Goal: Task Accomplishment & Management: Use online tool/utility

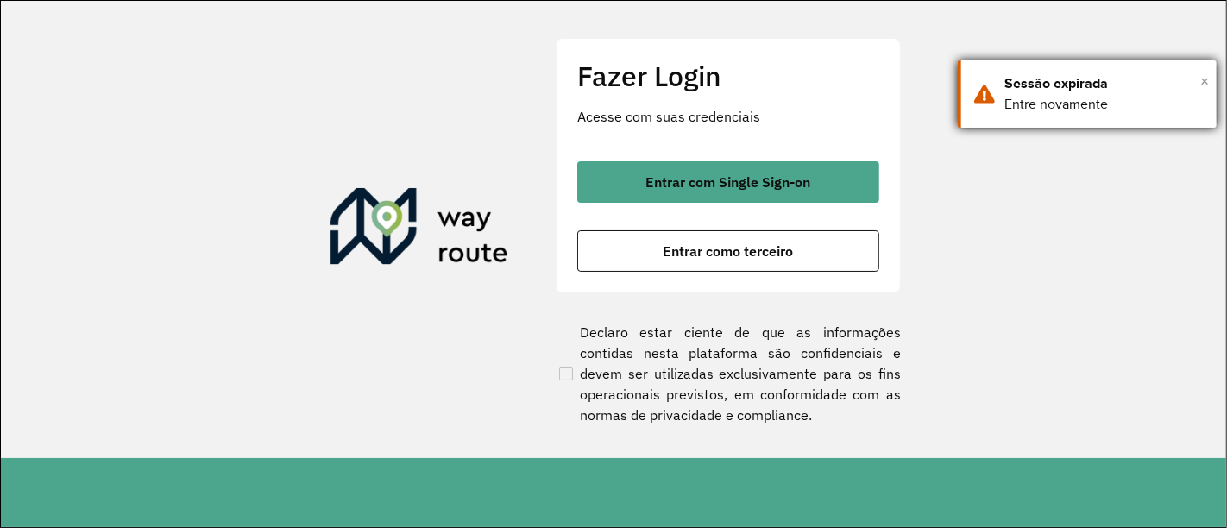
click at [1202, 82] on span "×" at bounding box center [1204, 81] width 9 height 26
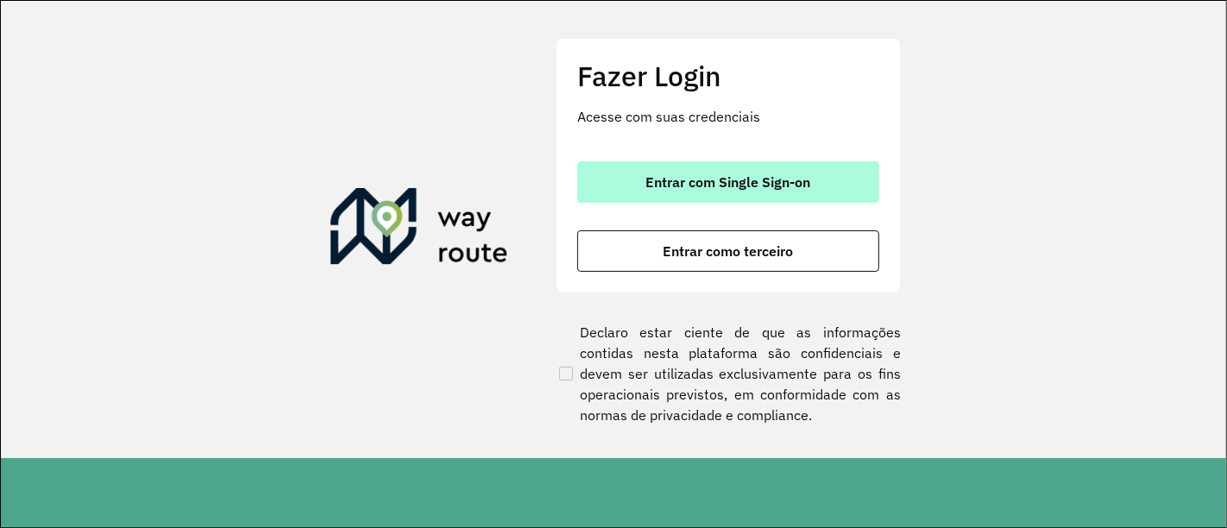
click at [769, 182] on span "Entrar com Single Sign-on" at bounding box center [728, 182] width 165 height 14
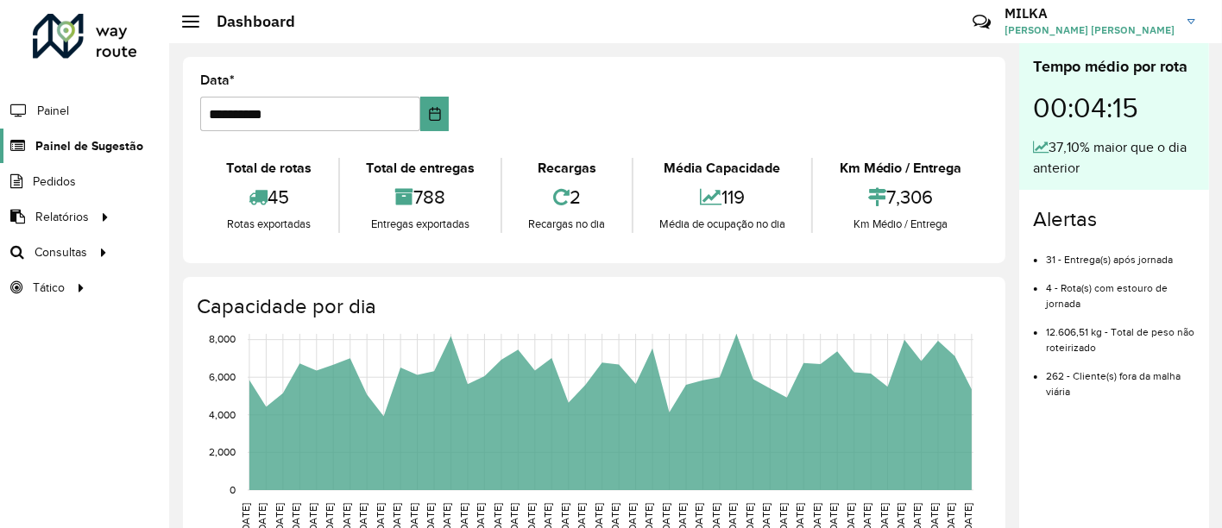
click at [79, 146] on span "Painel de Sugestão" at bounding box center [89, 146] width 108 height 18
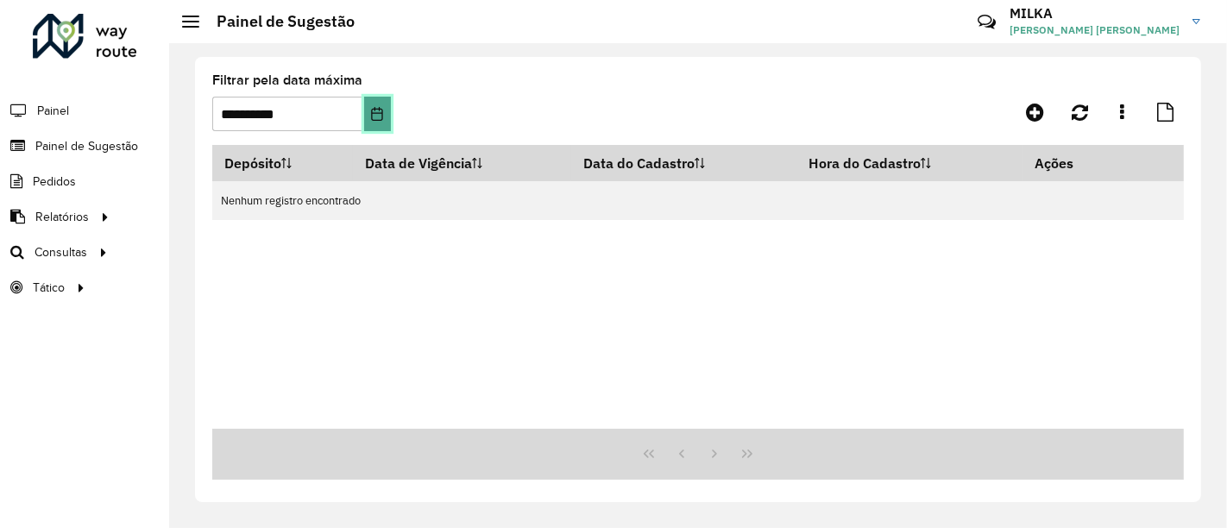
click at [370, 115] on icon "Choose Date" at bounding box center [377, 114] width 14 height 14
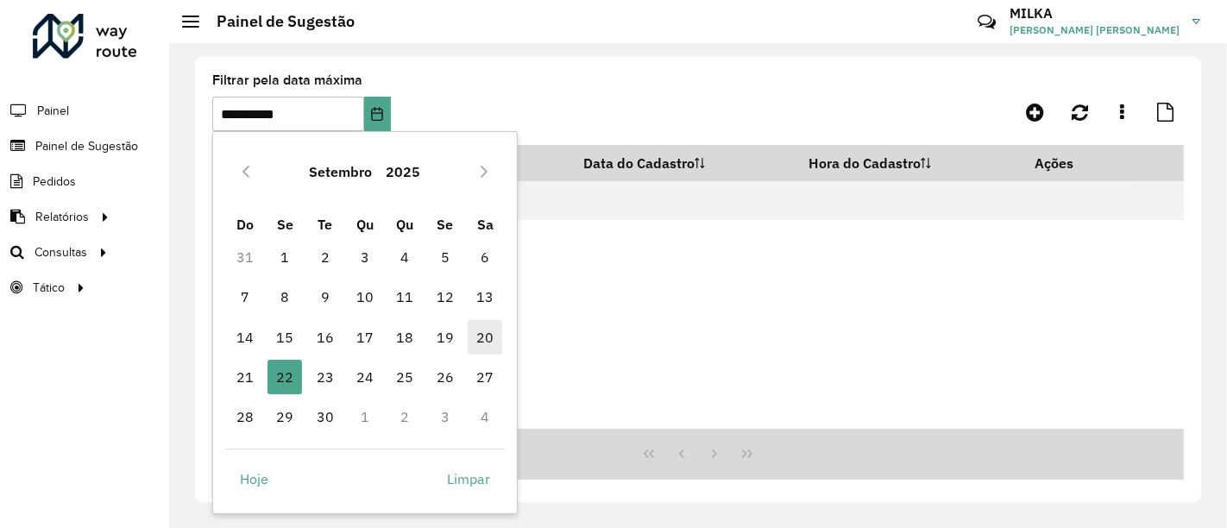
click at [484, 334] on span "20" at bounding box center [485, 337] width 35 height 35
type input "**********"
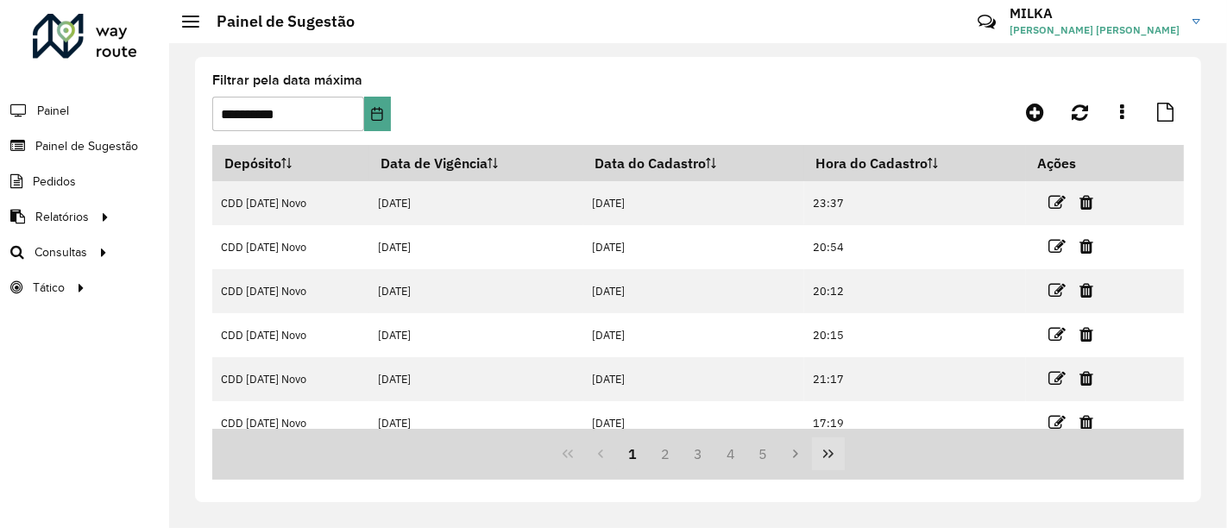
click at [838, 456] on button "Last Page" at bounding box center [828, 454] width 33 height 33
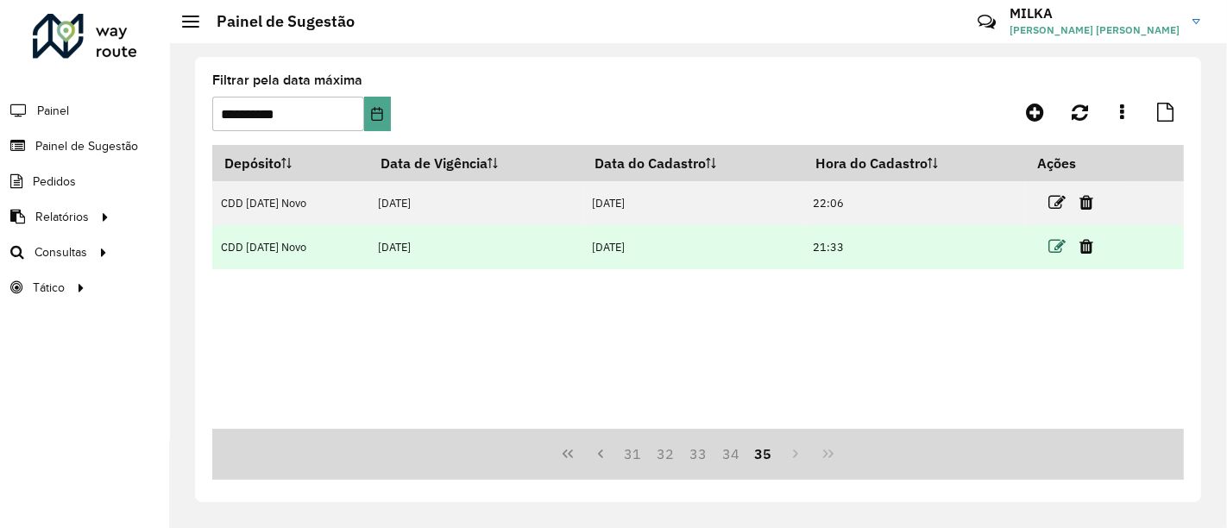
click at [1052, 248] on icon at bounding box center [1056, 246] width 17 height 17
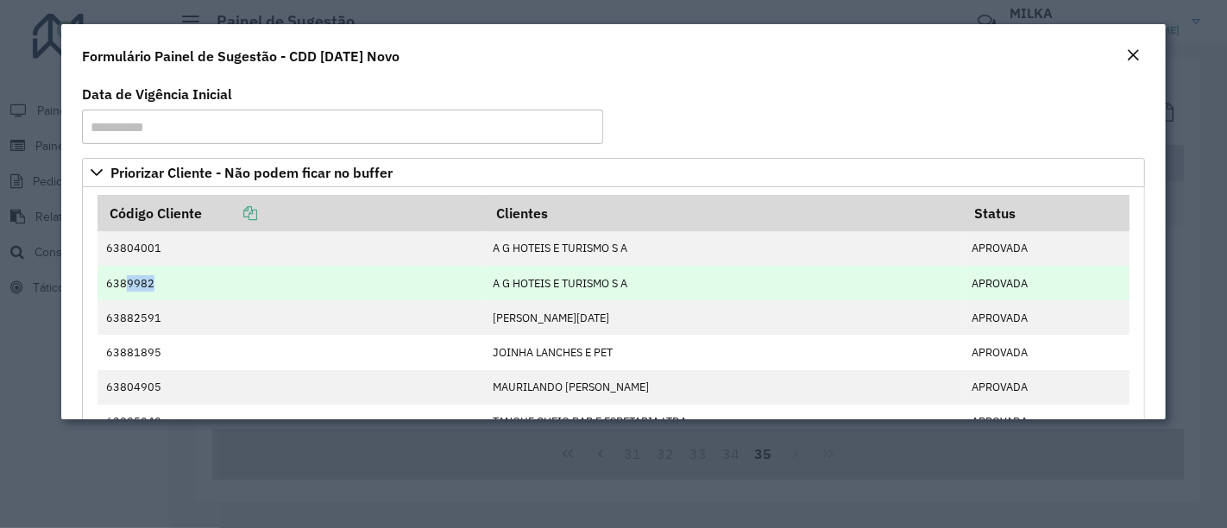
drag, startPoint x: 123, startPoint y: 282, endPoint x: 148, endPoint y: 280, distance: 25.9
click at [148, 280] on td "6389982" at bounding box center [291, 283] width 387 height 35
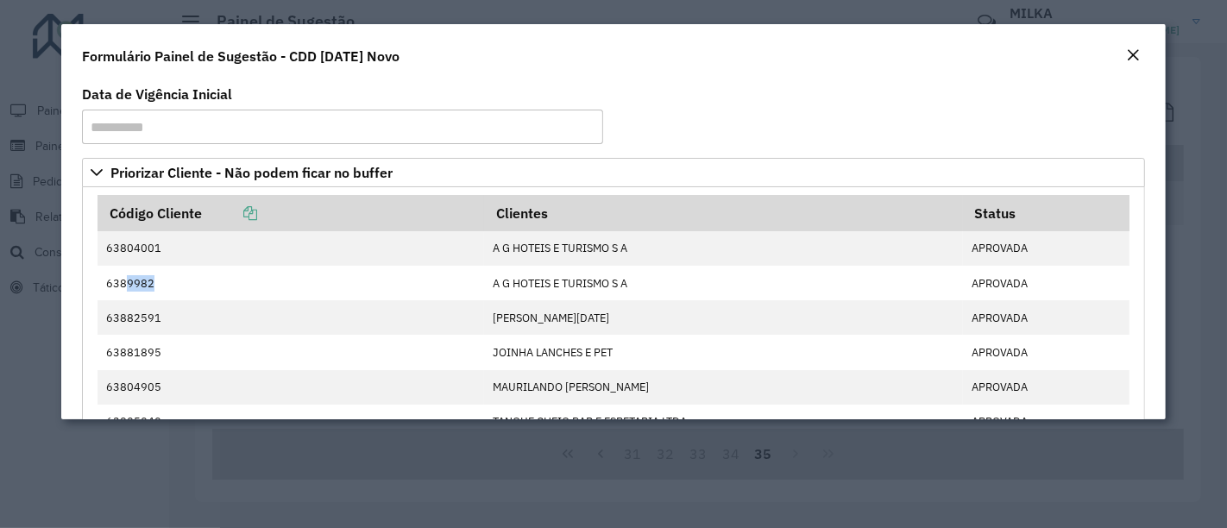
copy td "9982"
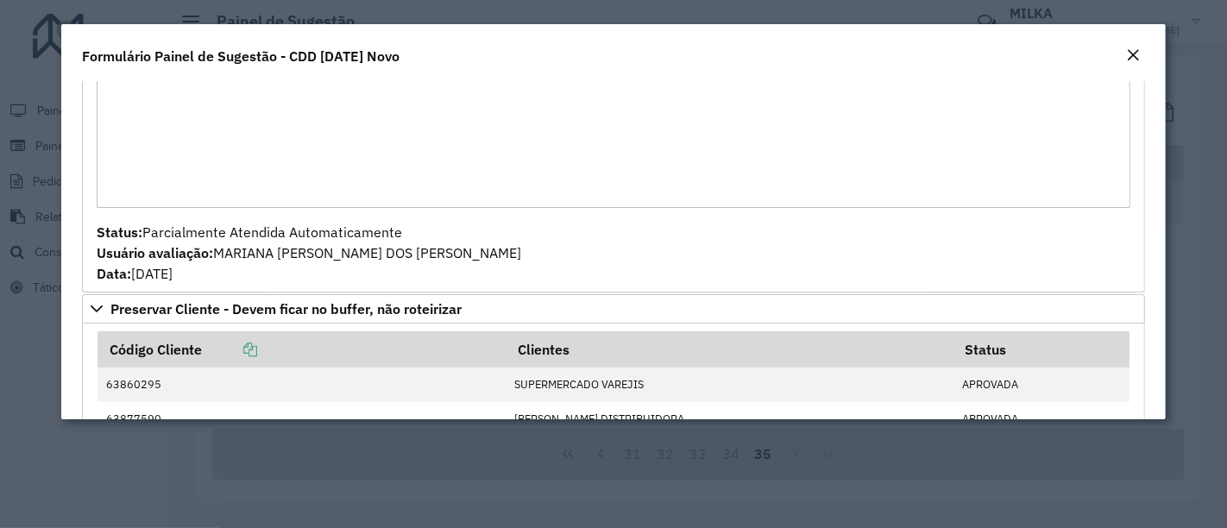
scroll to position [575, 0]
